Goal: Information Seeking & Learning: Learn about a topic

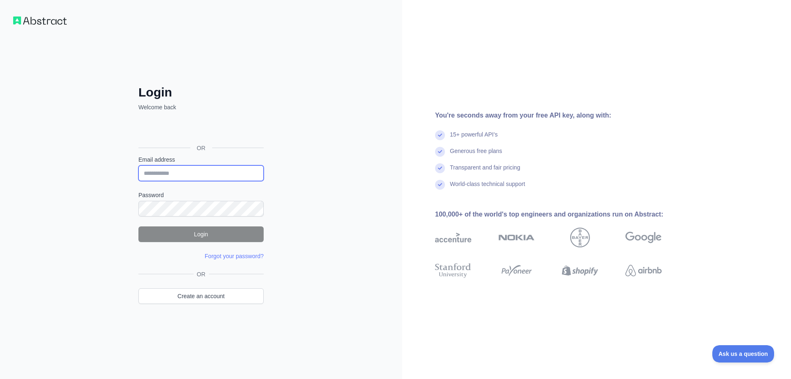
type input "**********"
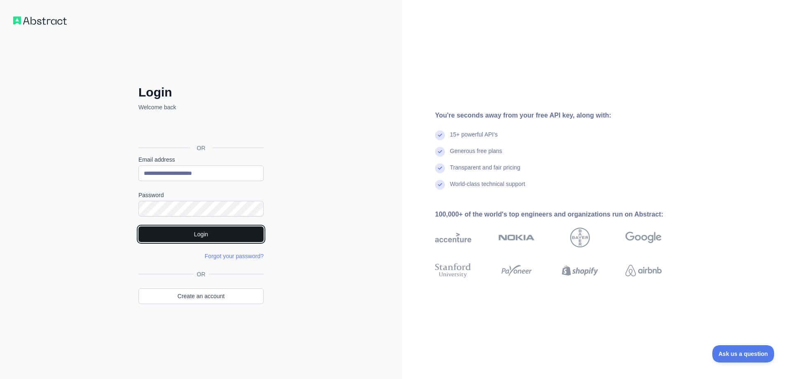
click at [226, 231] on button "Login" at bounding box center [200, 234] width 125 height 16
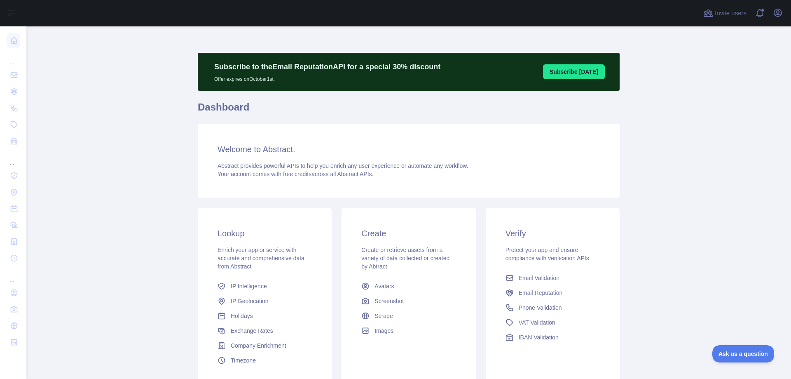
click at [785, 16] on div "Invite users View notifications Open user menu" at bounding box center [408, 13] width 765 height 26
click at [775, 13] on icon "button" at bounding box center [778, 13] width 10 height 10
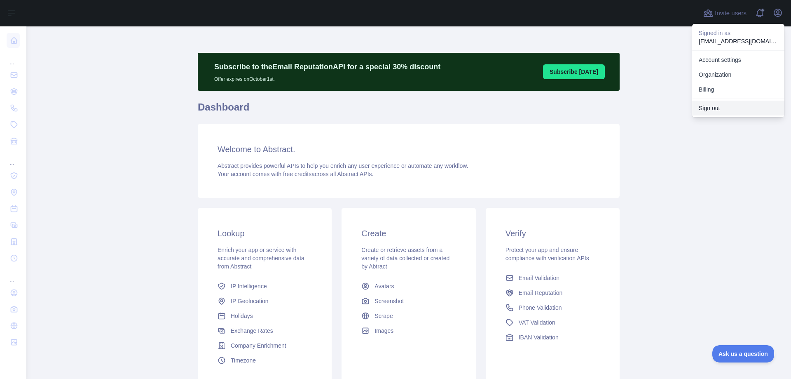
click at [705, 108] on button "Sign out" at bounding box center [738, 108] width 92 height 15
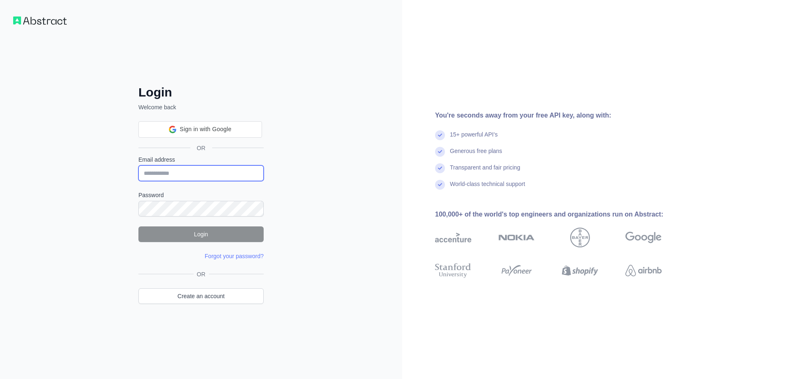
type input "**********"
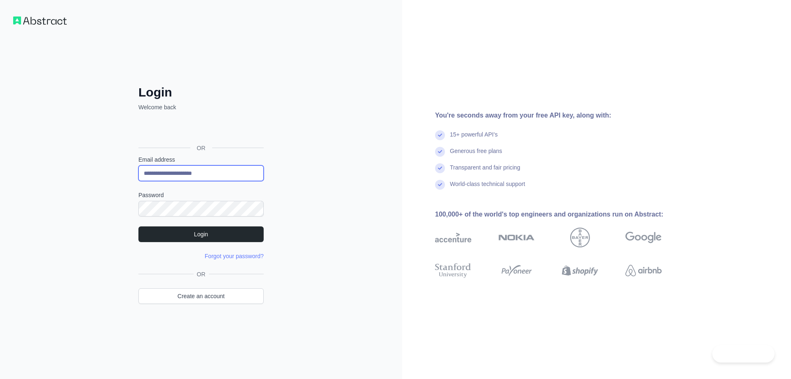
click at [220, 172] on input "**********" at bounding box center [200, 173] width 125 height 16
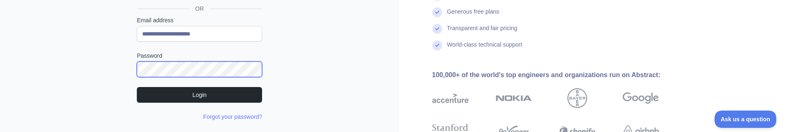
scroll to position [124, 0]
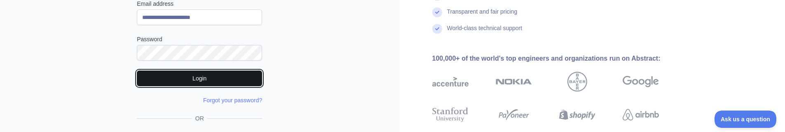
click at [146, 84] on button "Login" at bounding box center [199, 78] width 125 height 16
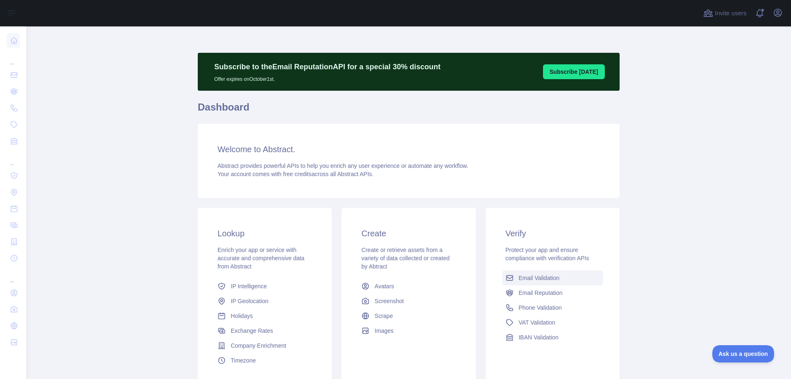
click at [550, 279] on span "Email Validation" at bounding box center [539, 278] width 41 height 8
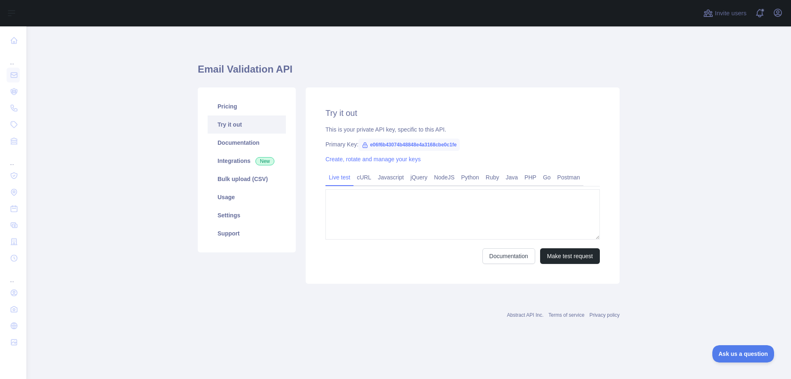
type textarea "**********"
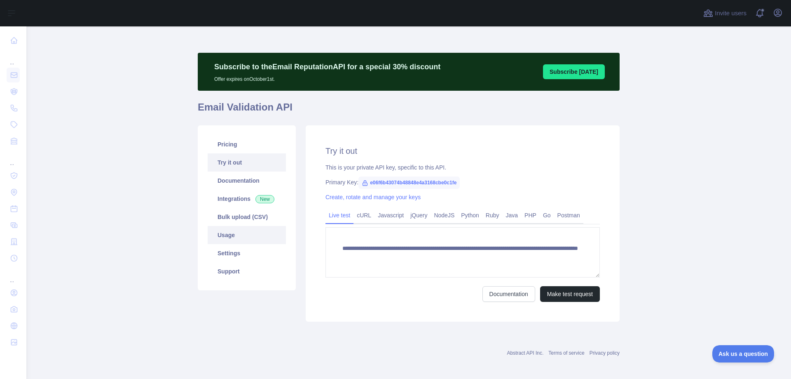
click at [223, 236] on link "Usage" at bounding box center [247, 235] width 78 height 18
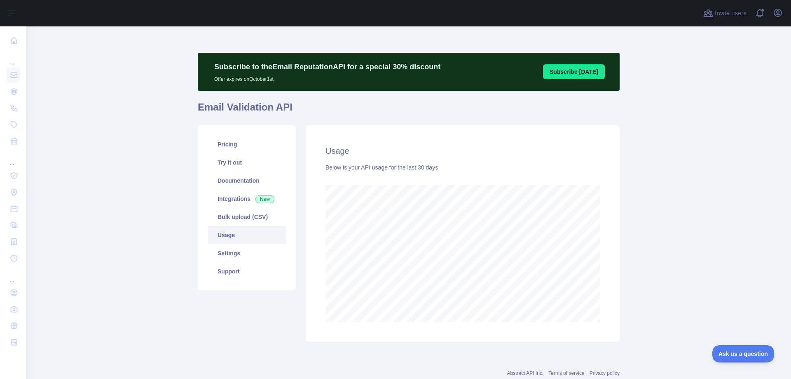
scroll to position [352, 759]
click at [235, 198] on link "Integrations New" at bounding box center [247, 199] width 78 height 18
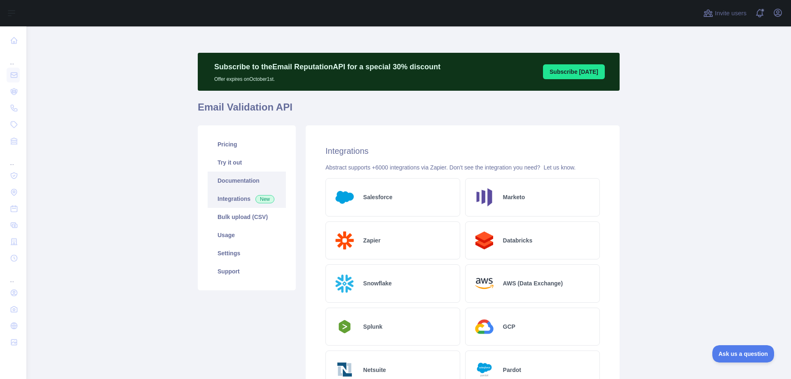
click at [235, 178] on link "Documentation" at bounding box center [247, 180] width 78 height 18
click at [245, 165] on link "Try it out" at bounding box center [247, 162] width 78 height 18
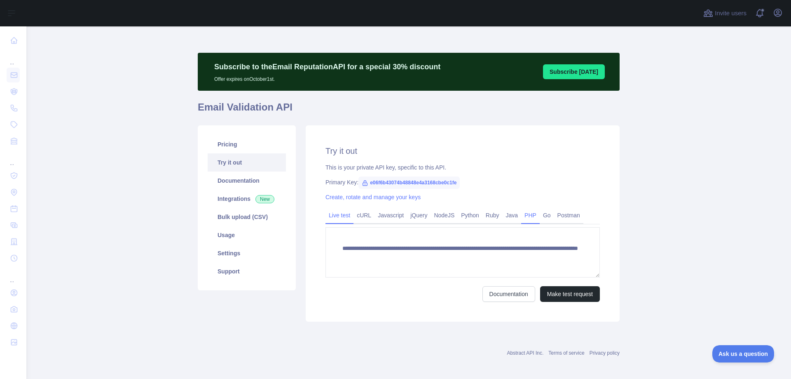
click at [523, 217] on link "PHP" at bounding box center [530, 214] width 19 height 13
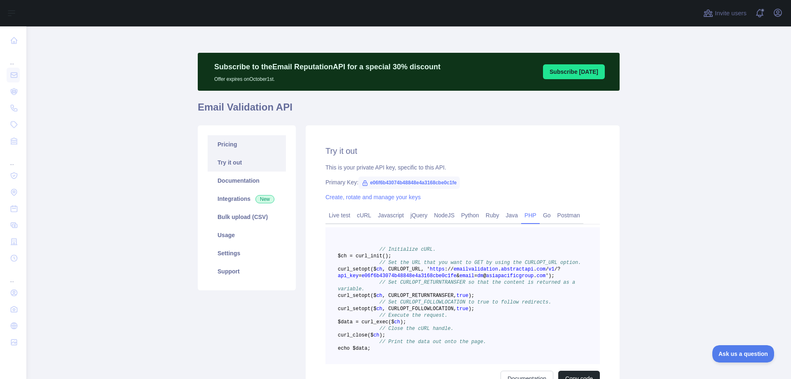
click at [248, 144] on link "Pricing" at bounding box center [247, 144] width 78 height 18
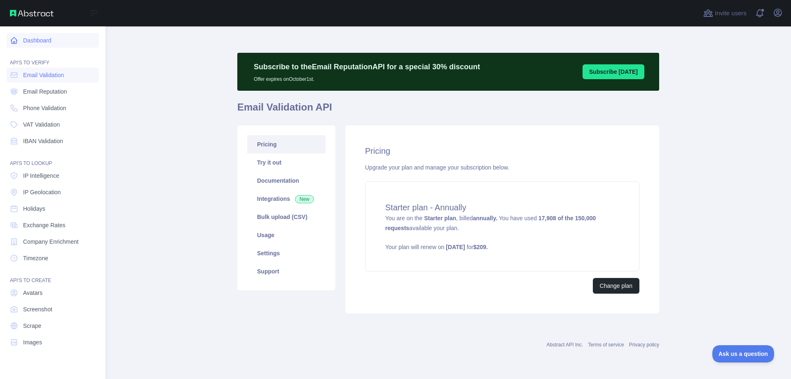
click at [23, 38] on link "Dashboard" at bounding box center [53, 40] width 92 height 15
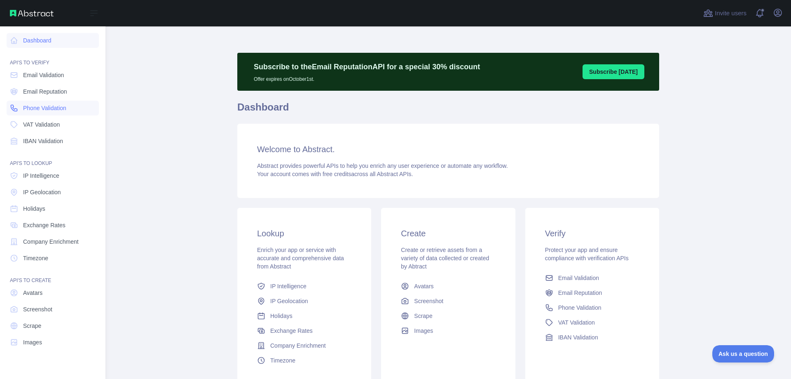
click at [61, 111] on span "Phone Validation" at bounding box center [44, 108] width 43 height 8
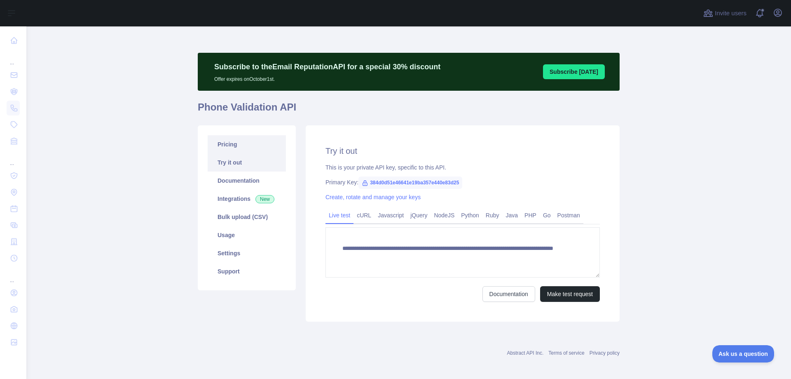
click at [222, 146] on link "Pricing" at bounding box center [247, 144] width 78 height 18
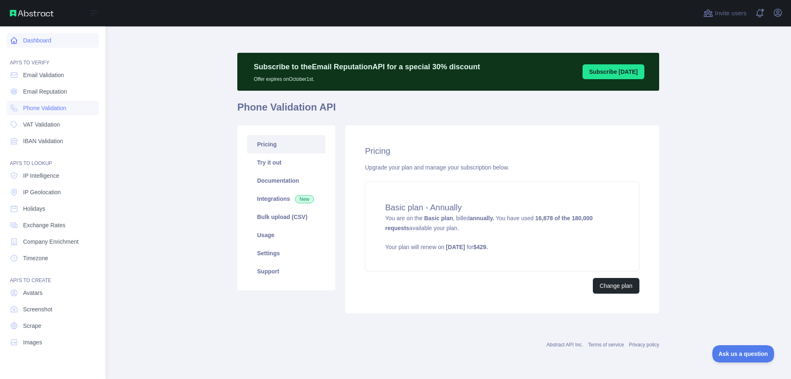
click at [26, 37] on link "Dashboard" at bounding box center [53, 40] width 92 height 15
